Goal: Transaction & Acquisition: Subscribe to service/newsletter

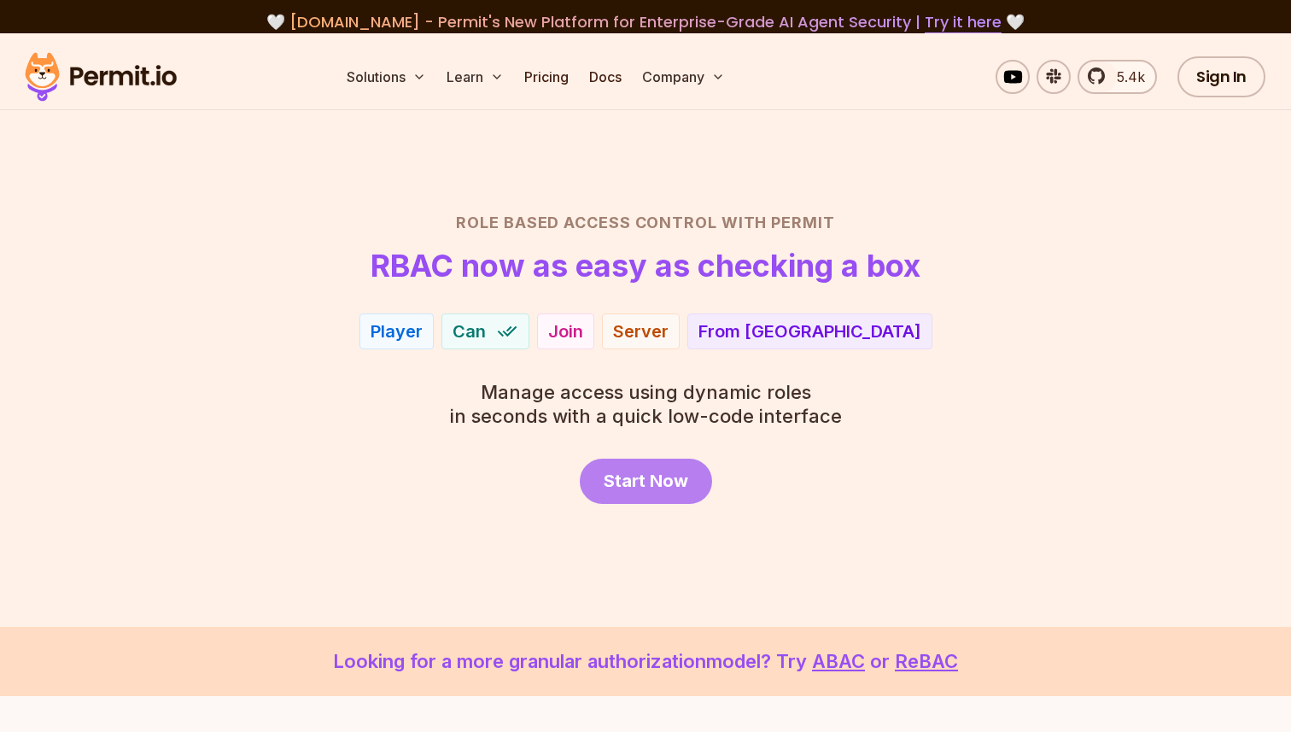
click at [680, 465] on link "Start Now" at bounding box center [646, 480] width 132 height 45
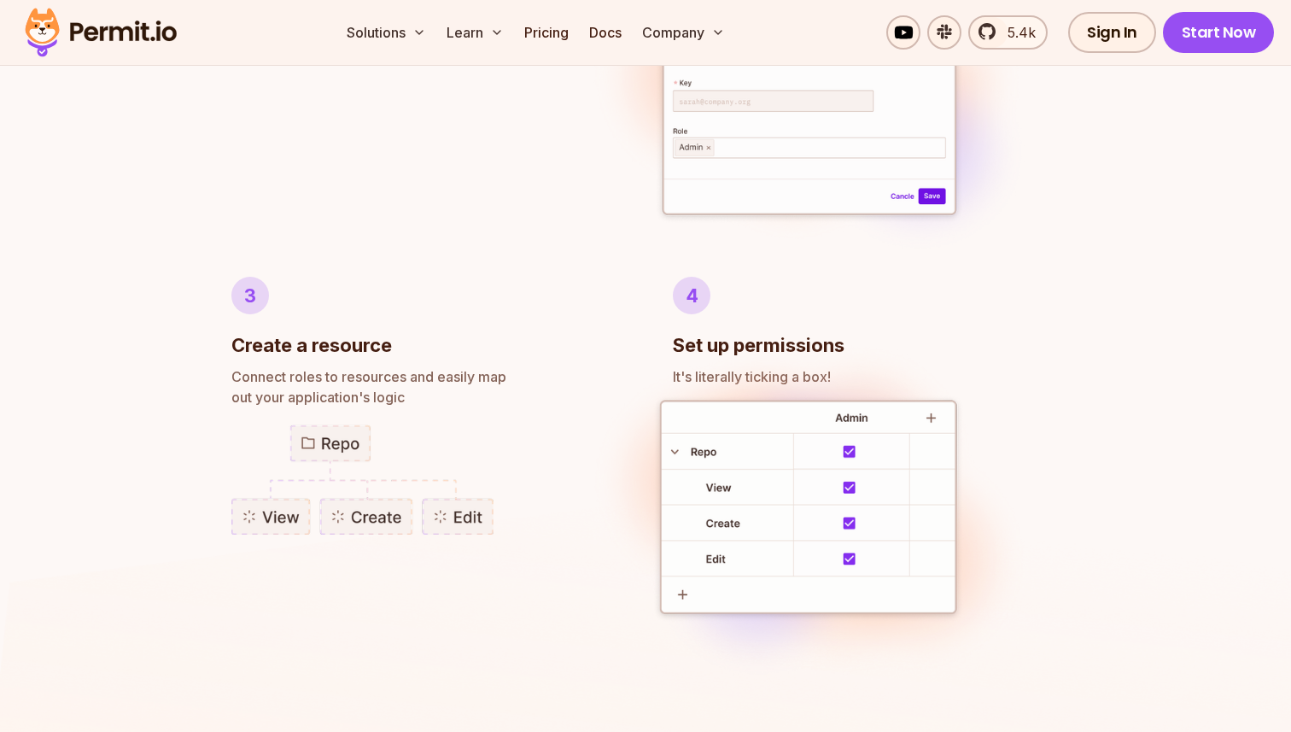
scroll to position [2158, 0]
